Goal: Transaction & Acquisition: Purchase product/service

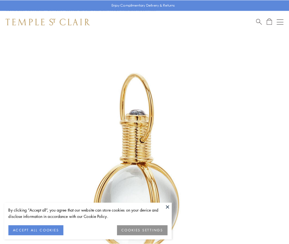
scroll to position [144, 0]
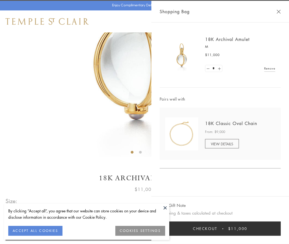
click at [220, 229] on button "Checkout $11,000" at bounding box center [219, 229] width 121 height 14
